Goal: Entertainment & Leisure: Consume media (video, audio)

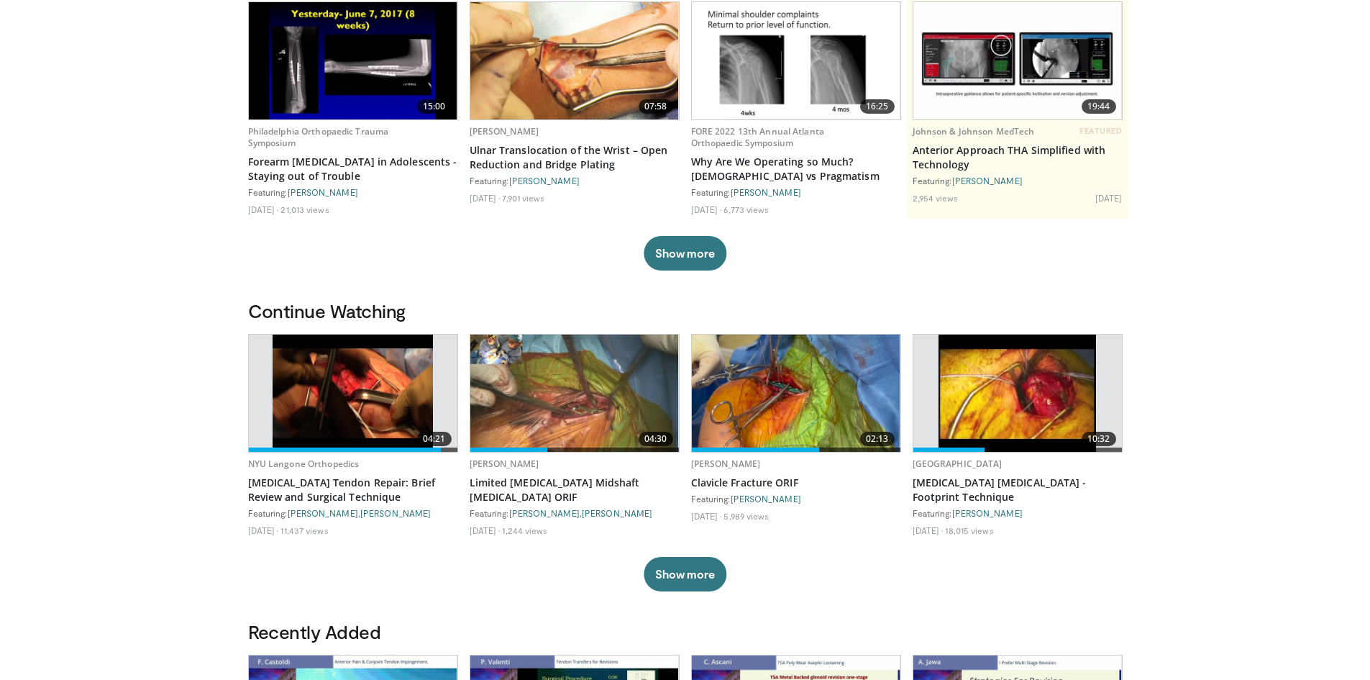
scroll to position [288, 0]
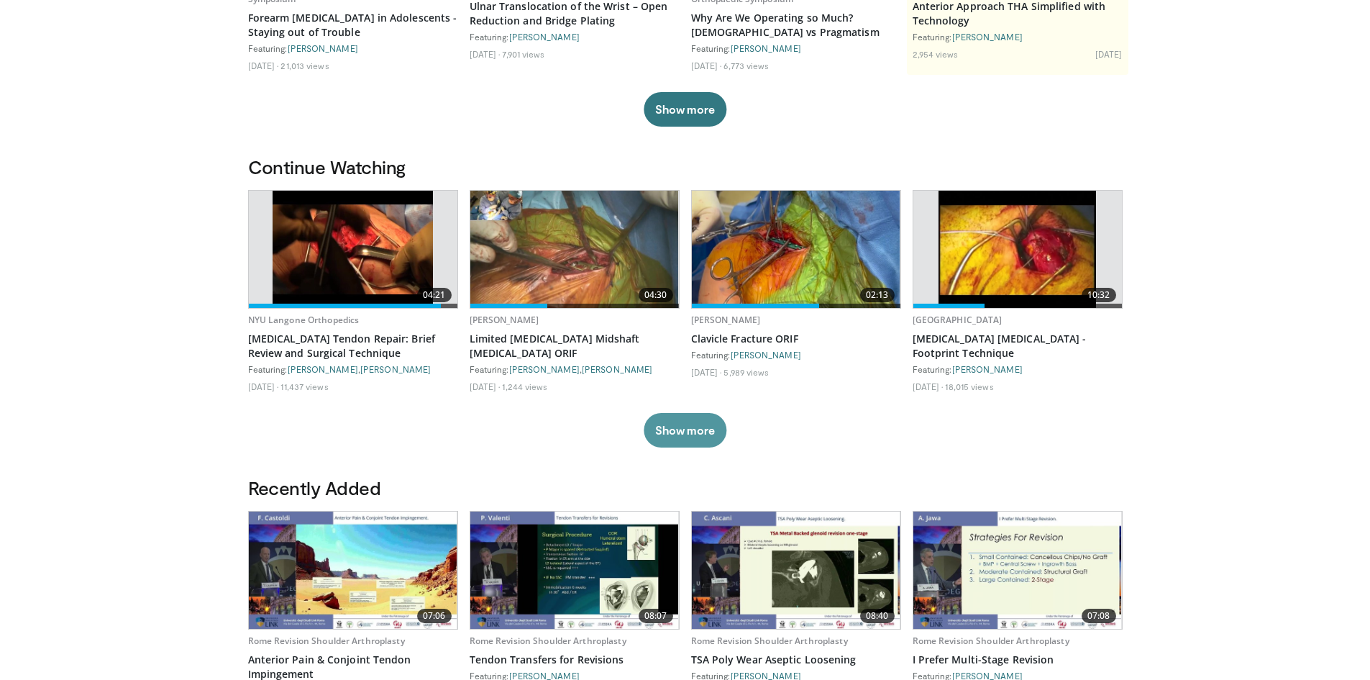
click at [691, 426] on button "Show more" at bounding box center [685, 430] width 83 height 35
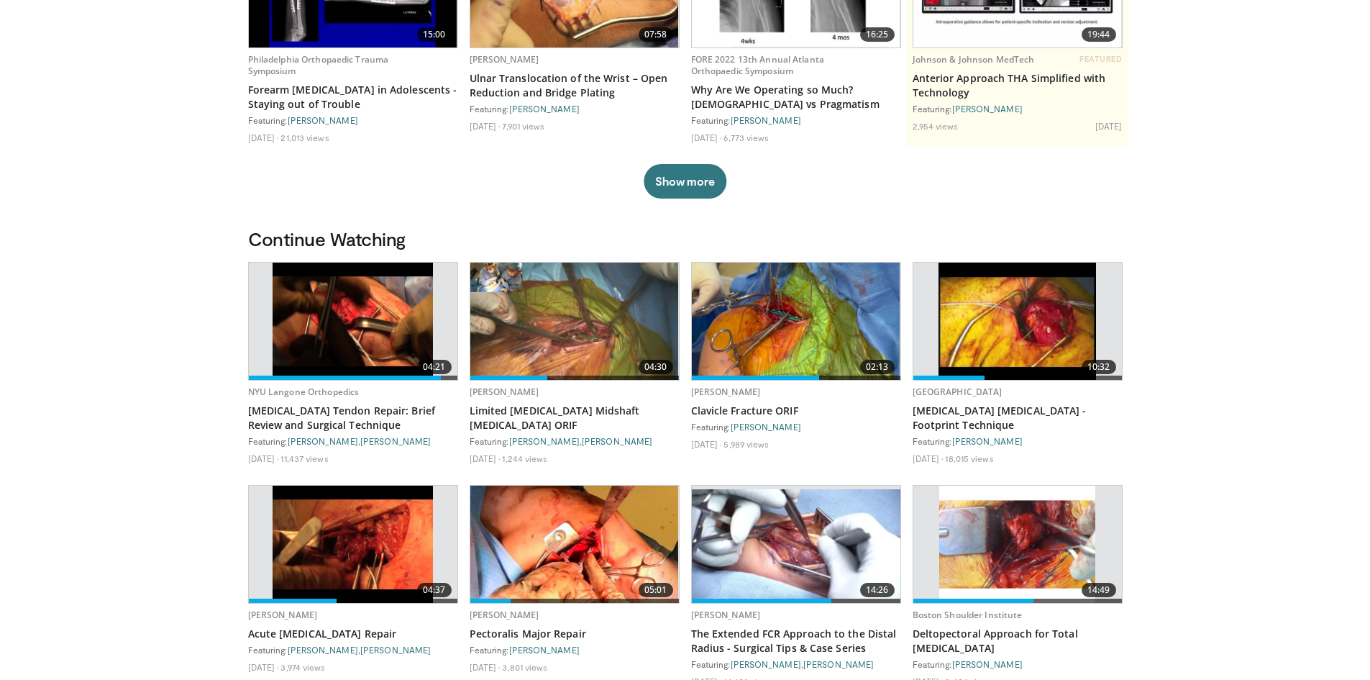
scroll to position [0, 0]
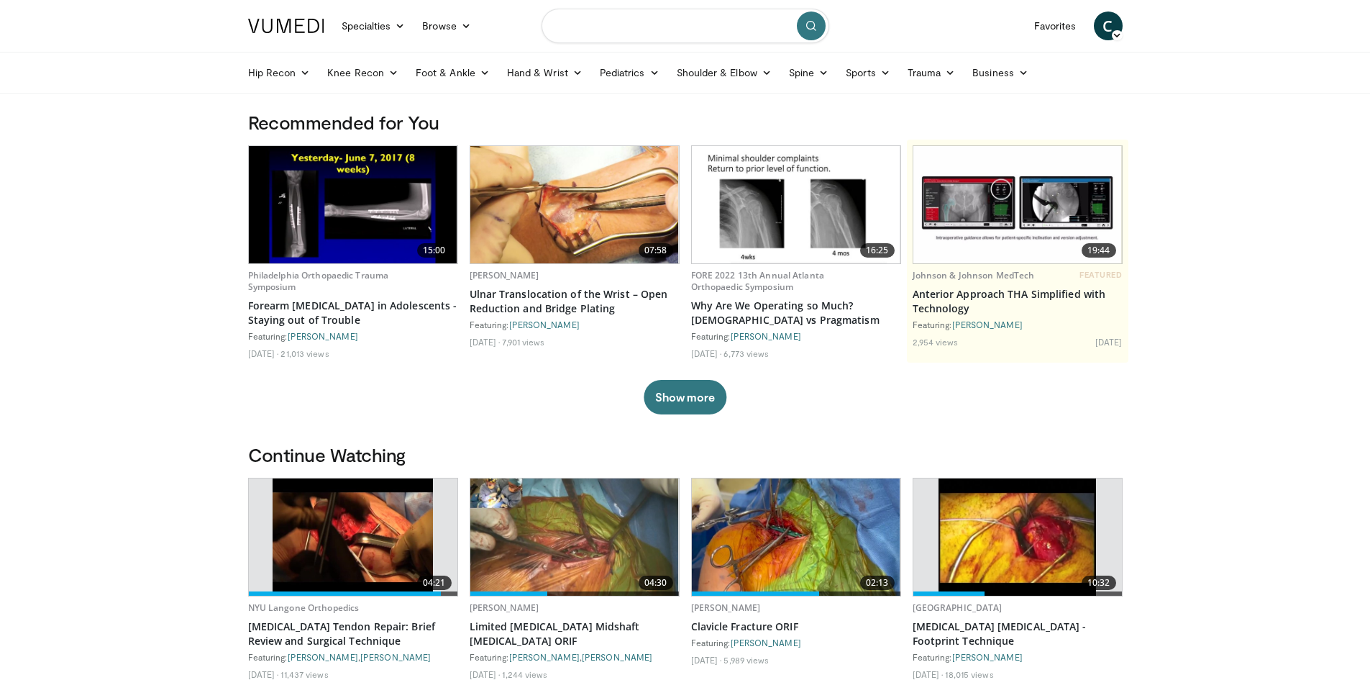
click at [627, 14] on input "Search topics, interventions" at bounding box center [686, 26] width 288 height 35
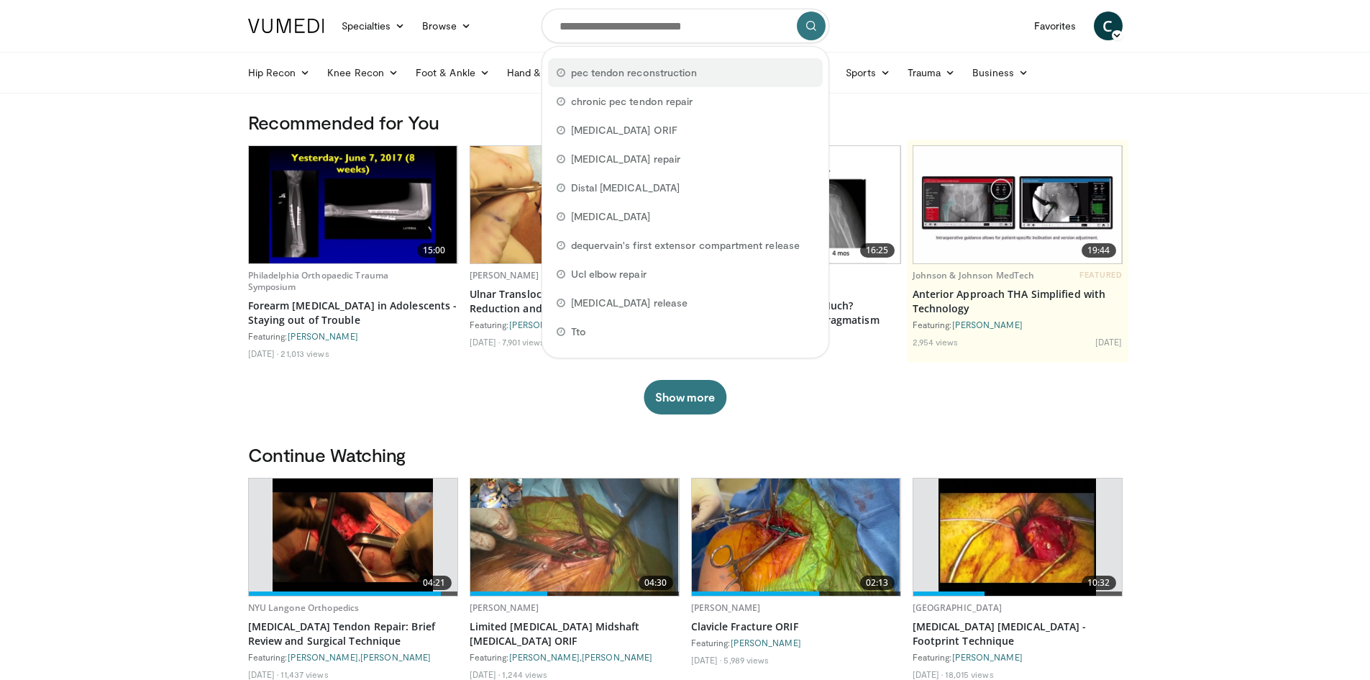
click at [642, 73] on span "pec tendon reconstruction" at bounding box center [634, 72] width 127 height 14
type input "**********"
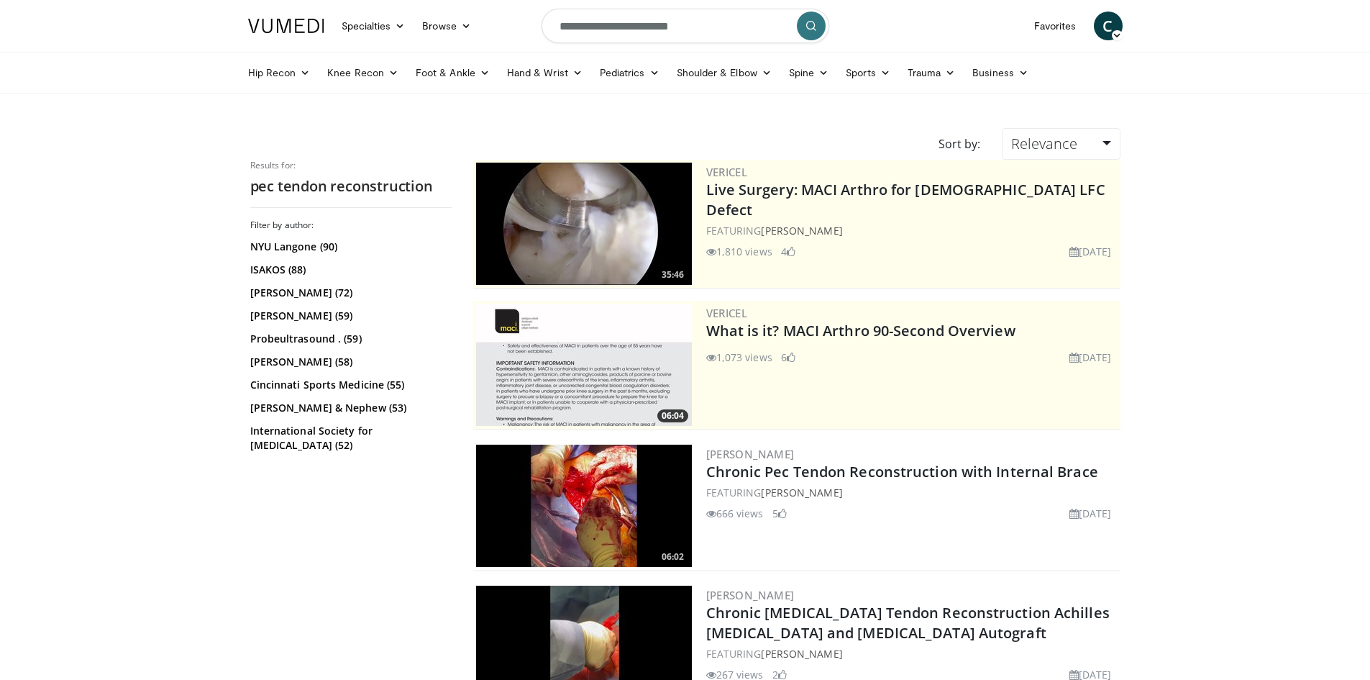
click at [588, 483] on img at bounding box center [584, 506] width 216 height 122
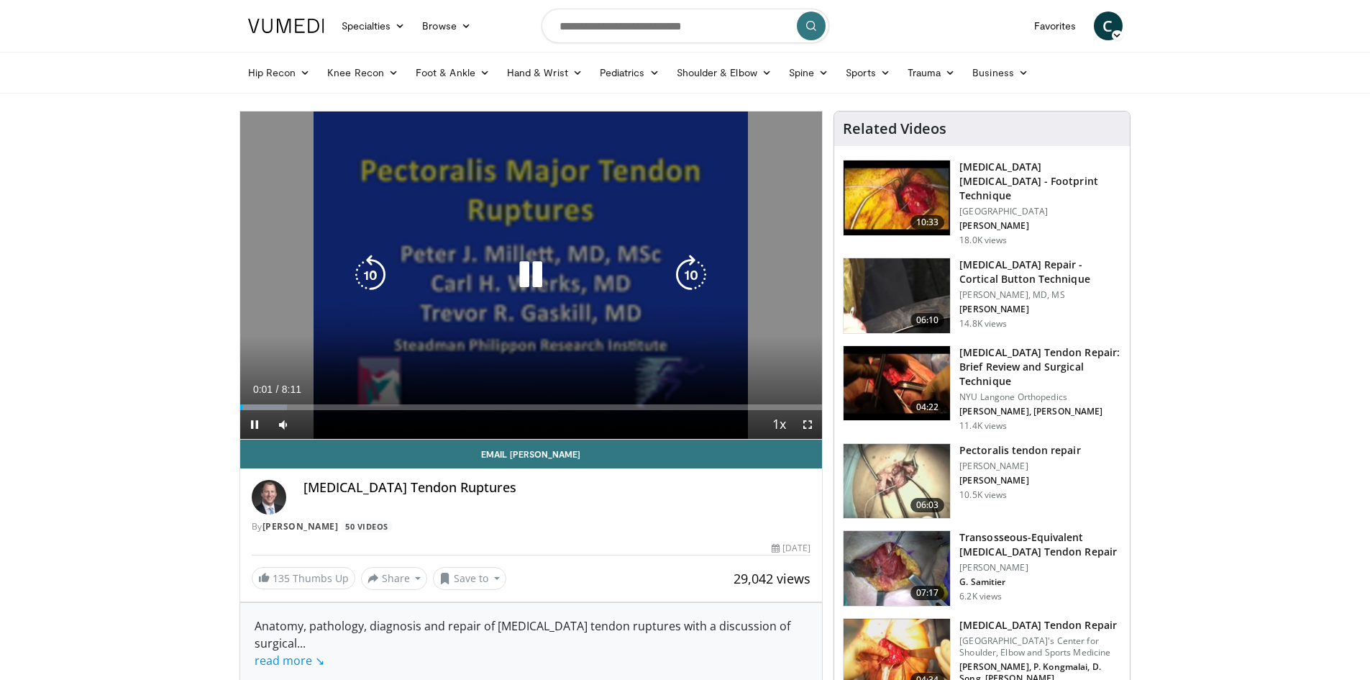
click at [573, 223] on div "10 seconds Tap to unmute" at bounding box center [531, 274] width 583 height 327
